Goal: Transaction & Acquisition: Purchase product/service

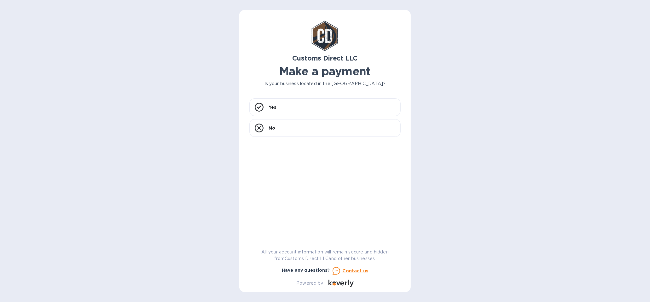
click at [494, 118] on div "Customs Direct LLC Make a payment Is your business located in [GEOGRAPHIC_DATA]…" at bounding box center [325, 151] width 650 height 302
click at [273, 109] on p "Yes" at bounding box center [272, 107] width 8 height 6
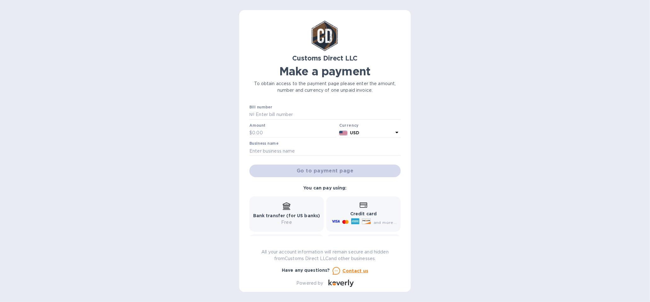
click at [488, 95] on div "Customs Direct LLC Make a payment To obtain access to the payment page please e…" at bounding box center [325, 151] width 650 height 302
